Goal: Task Accomplishment & Management: Manage account settings

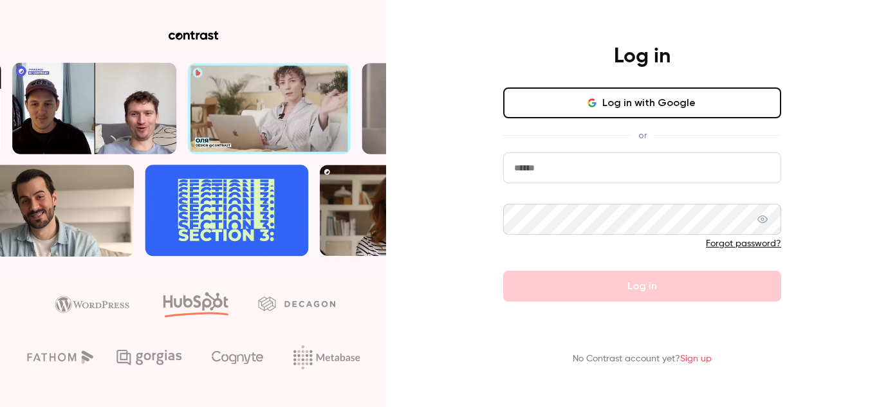
click at [537, 195] on form "Forgot password? Log in" at bounding box center [642, 227] width 278 height 149
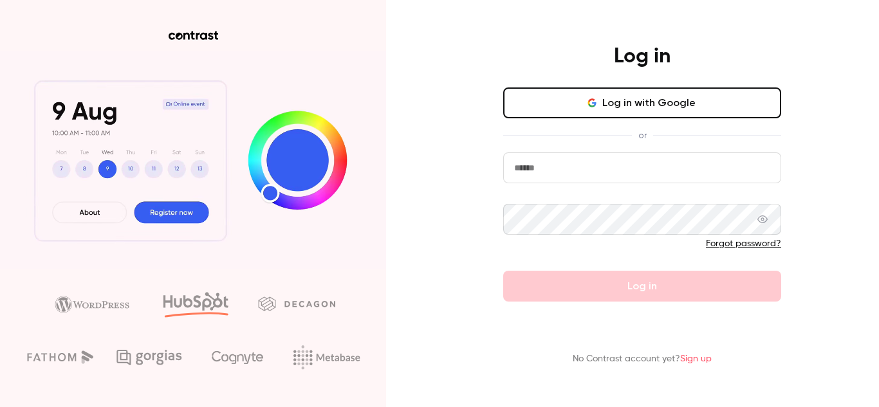
click at [543, 183] on form "Forgot password? Log in" at bounding box center [642, 227] width 278 height 149
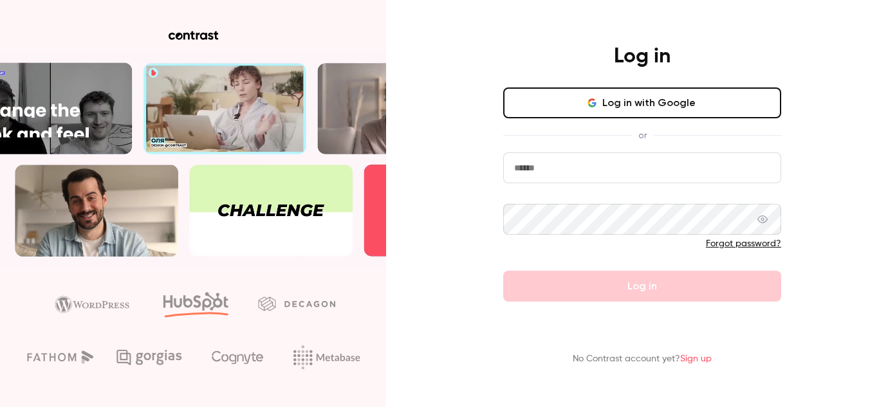
drag, startPoint x: 540, startPoint y: 171, endPoint x: 516, endPoint y: 183, distance: 26.8
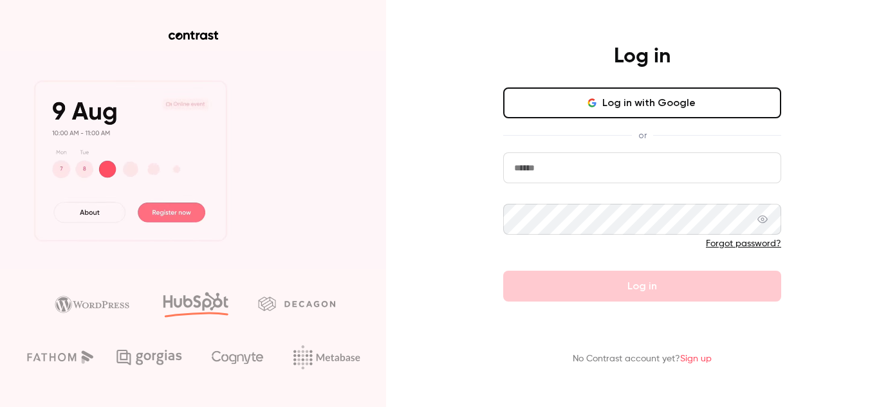
click at [539, 171] on input "email" at bounding box center [642, 168] width 278 height 31
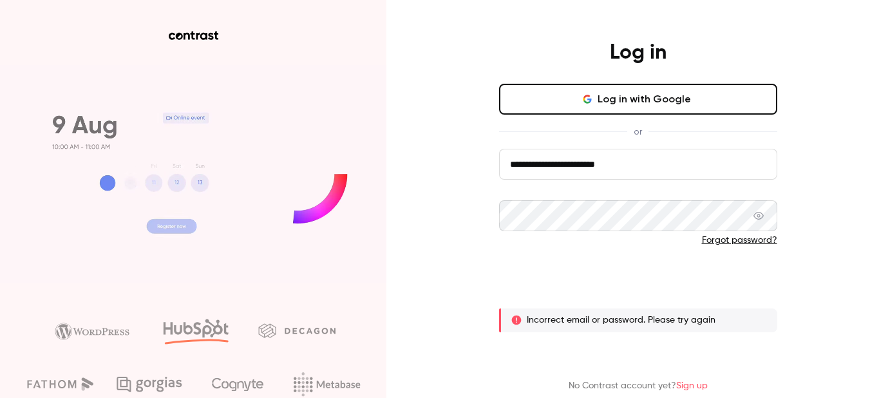
drag, startPoint x: 644, startPoint y: 302, endPoint x: 658, endPoint y: 279, distance: 27.5
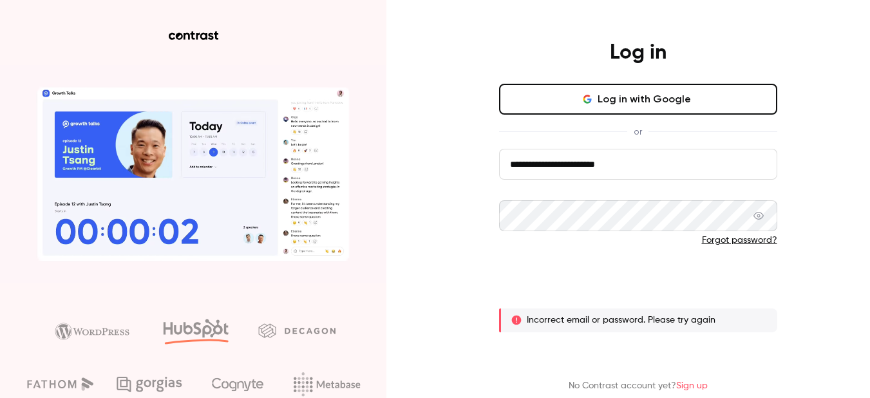
click at [646, 300] on form "**********" at bounding box center [638, 240] width 278 height 183
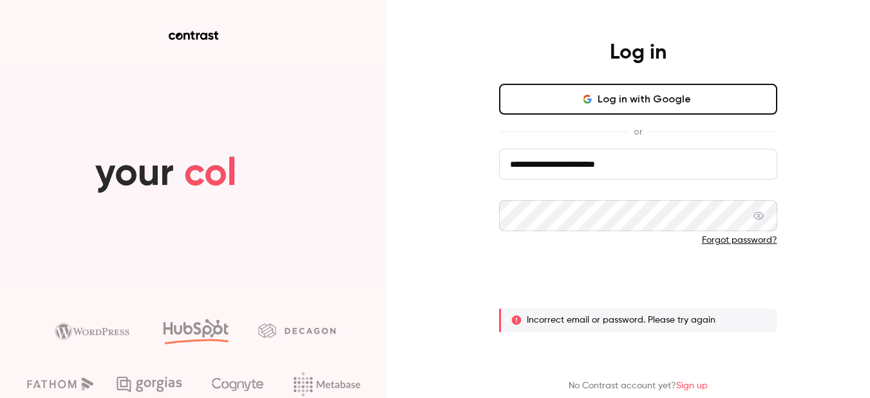
click at [658, 279] on button "Log in" at bounding box center [638, 282] width 278 height 31
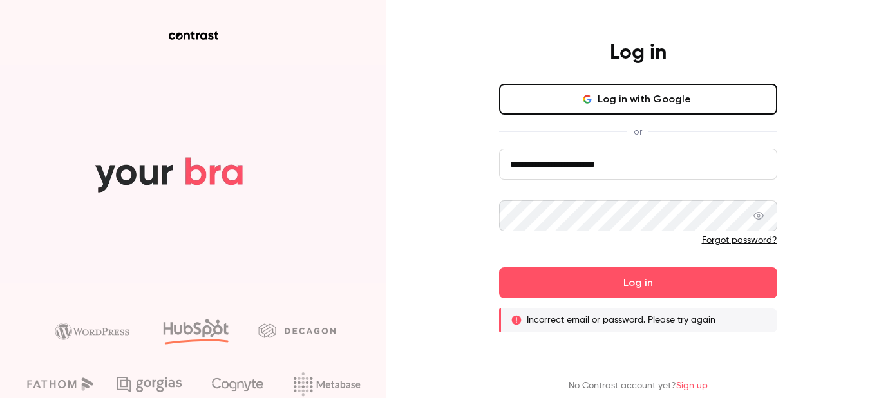
drag, startPoint x: 646, startPoint y: 163, endPoint x: 371, endPoint y: 183, distance: 275.6
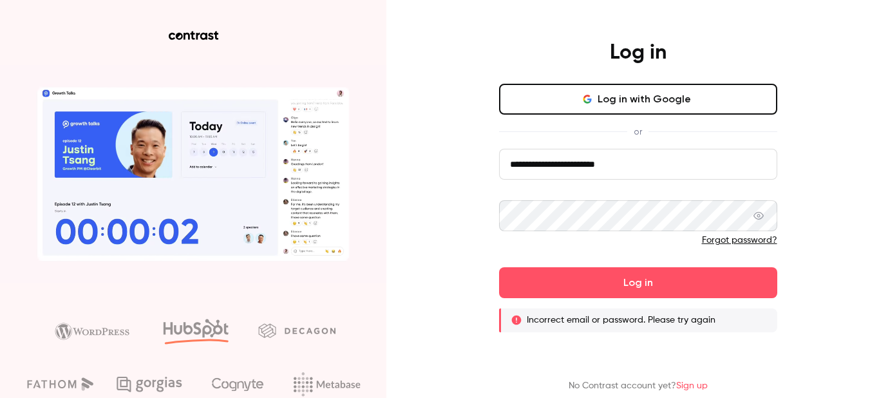
click at [371, 183] on div "**********" at bounding box center [435, 199] width 870 height 398
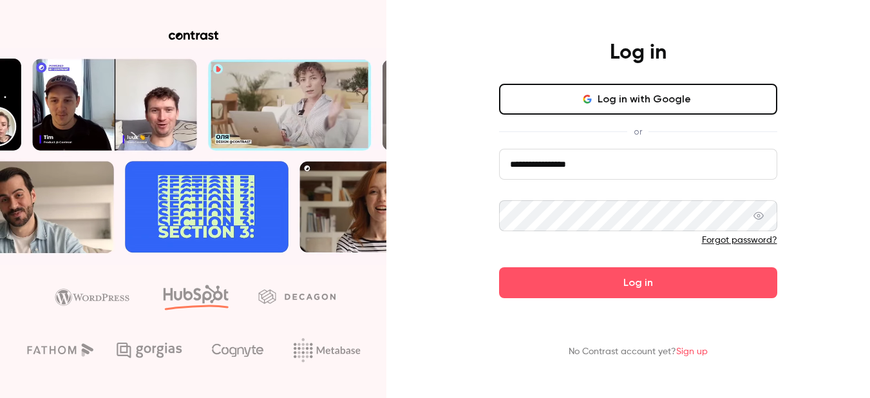
type input "**********"
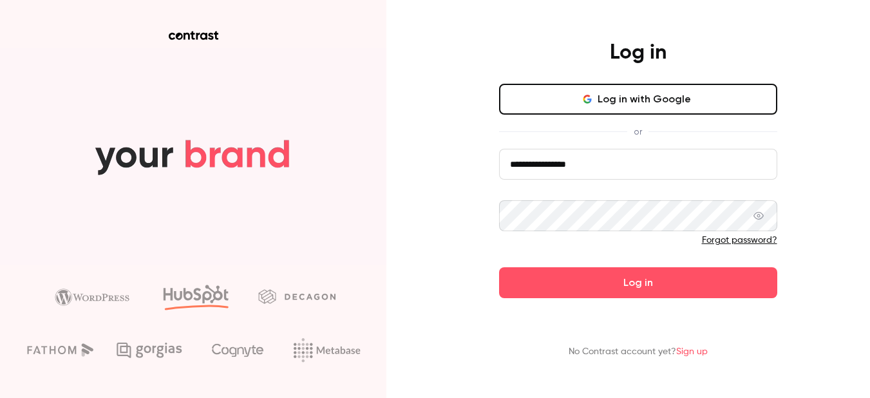
click at [499, 267] on button "Log in" at bounding box center [638, 282] width 278 height 31
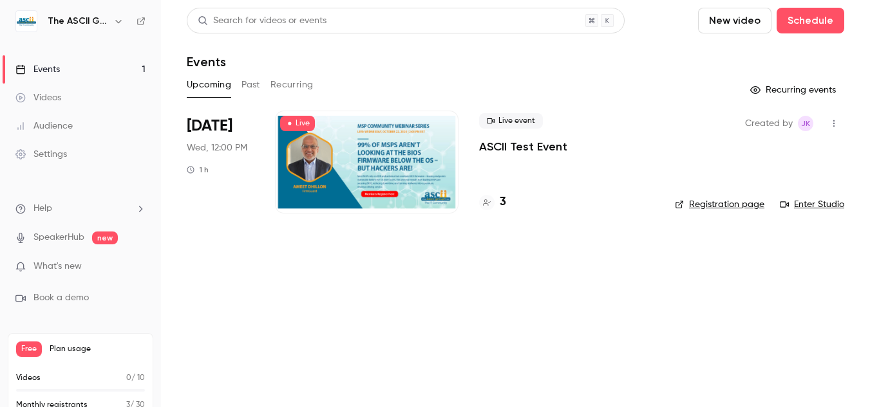
click at [526, 120] on span "Live event" at bounding box center [511, 120] width 64 height 15
click at [841, 181] on main "Search for videos or events New video Schedule Events Upcoming Past Recurring R…" at bounding box center [515, 203] width 709 height 407
click at [537, 249] on main "Search for videos or events New video Schedule Events Upcoming Past Recurring R…" at bounding box center [515, 203] width 709 height 407
click at [349, 198] on div at bounding box center [366, 162] width 183 height 103
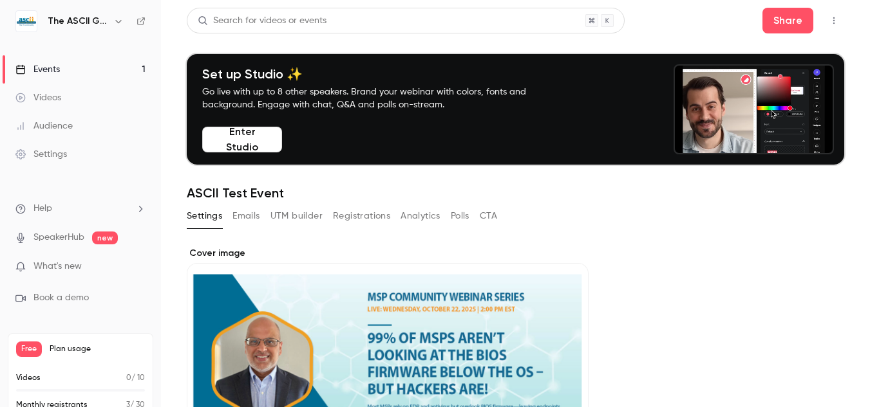
click at [823, 25] on button "button" at bounding box center [833, 20] width 21 height 21
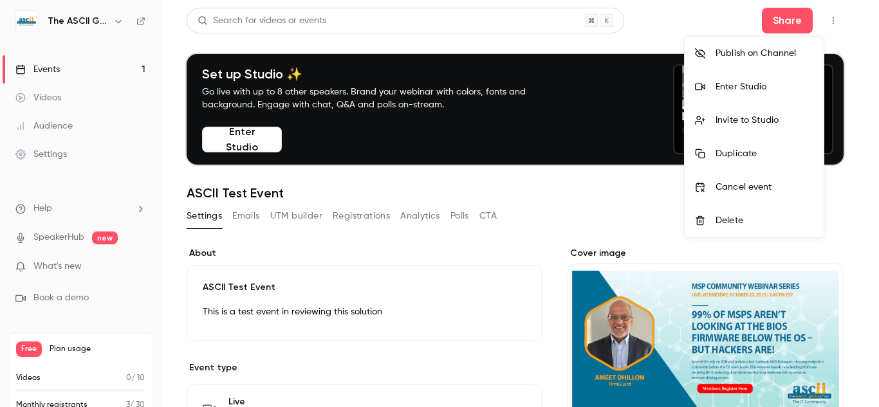
click at [119, 23] on div at bounding box center [439, 203] width 879 height 407
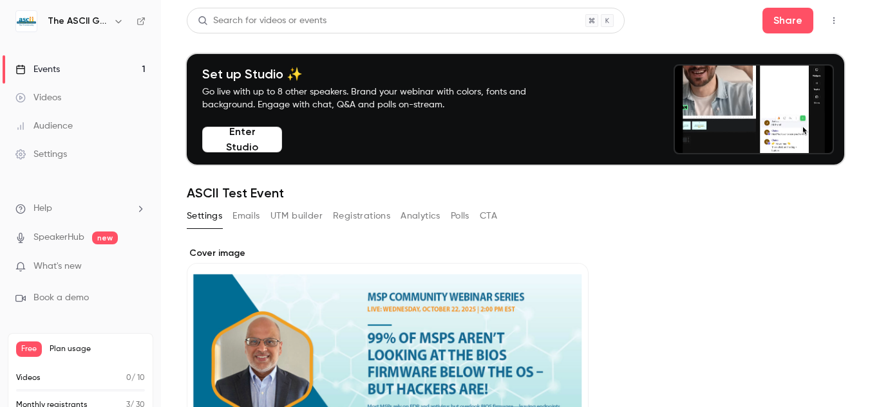
click at [64, 24] on h6 "The ASCII Group" at bounding box center [78, 21] width 60 height 13
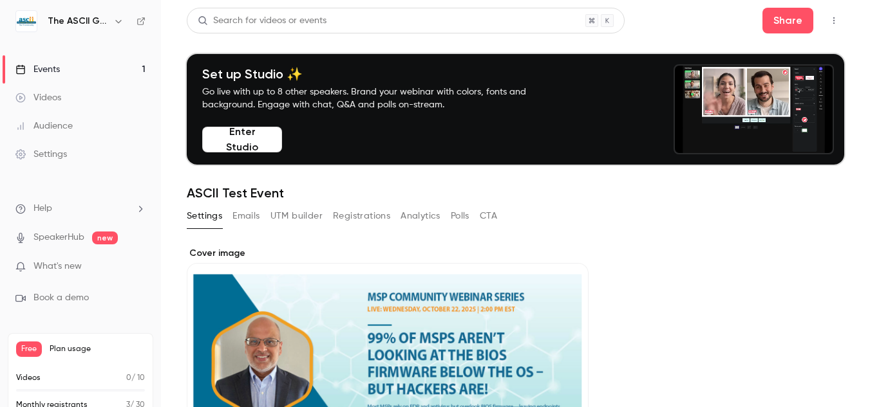
click at [122, 14] on button "button" at bounding box center [118, 21] width 15 height 15
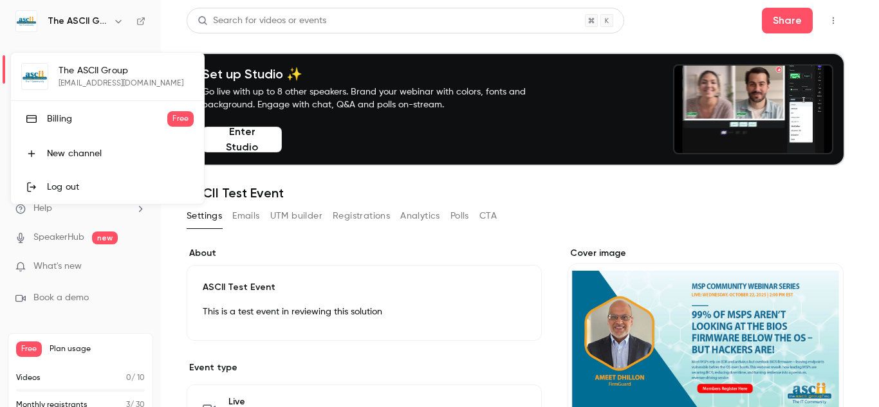
click at [79, 180] on link "Log out" at bounding box center [107, 187] width 193 height 33
